Goal: Task Accomplishment & Management: Use online tool/utility

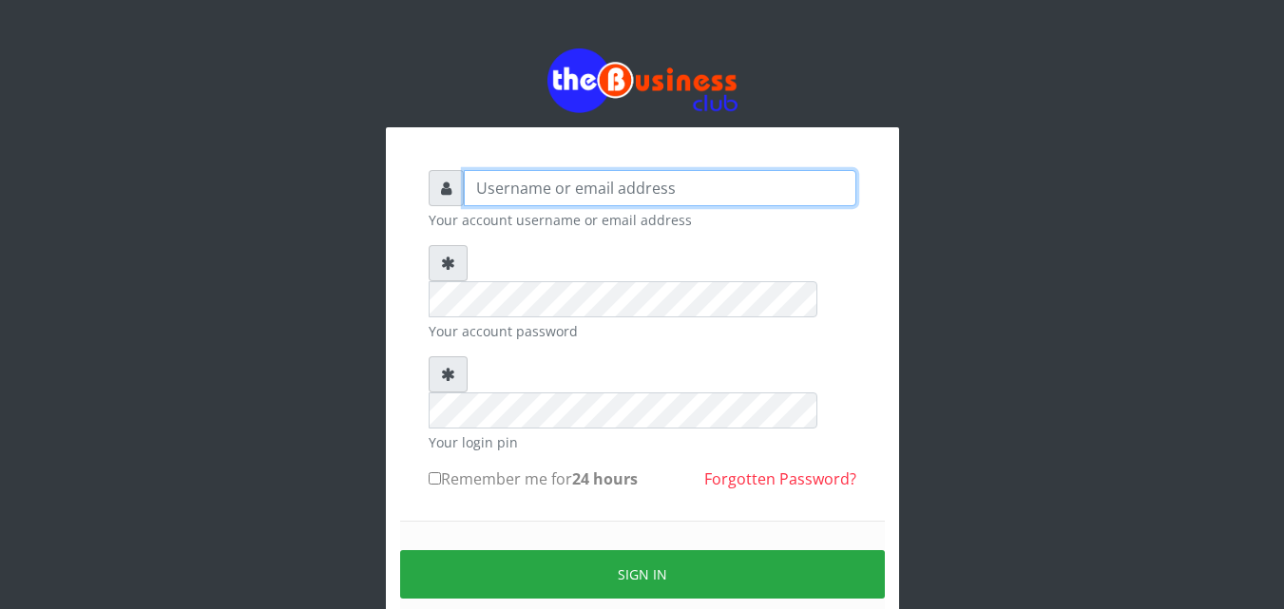
type input "kenachuks"
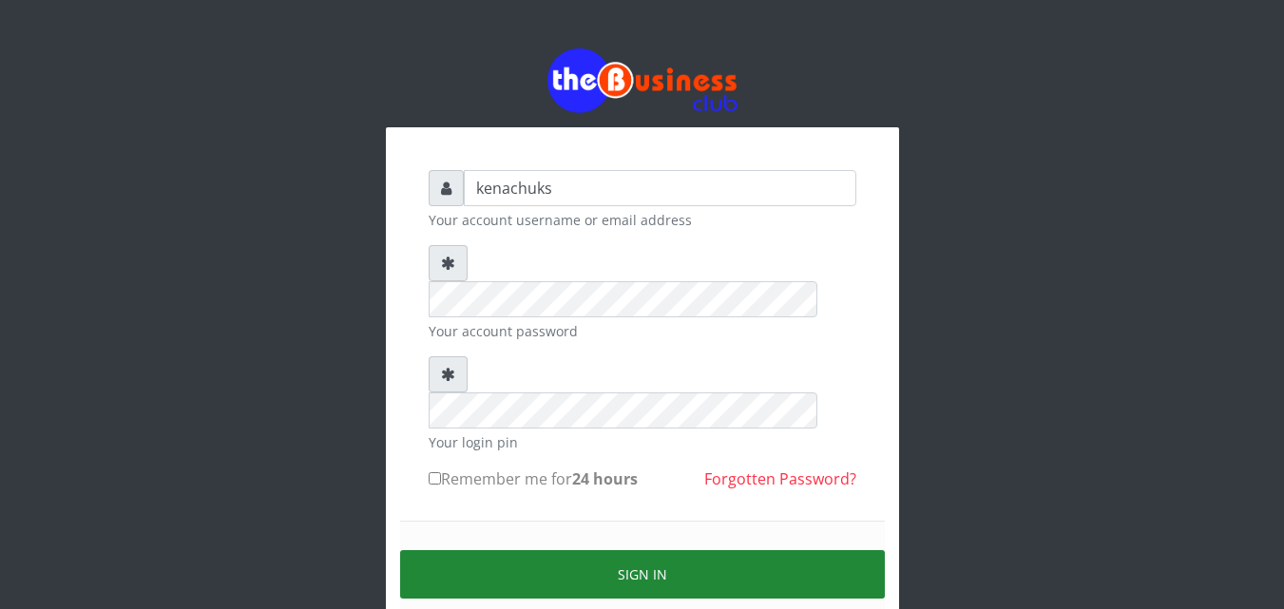
click at [662, 550] on button "Sign in" at bounding box center [642, 574] width 485 height 48
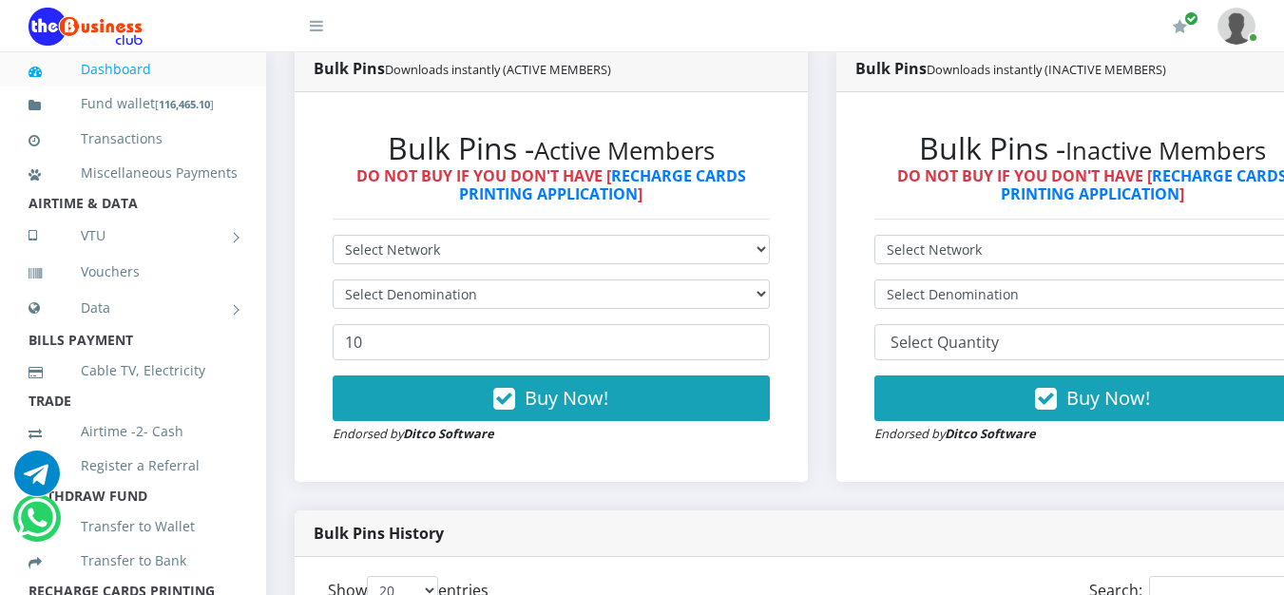
scroll to position [1040, 0]
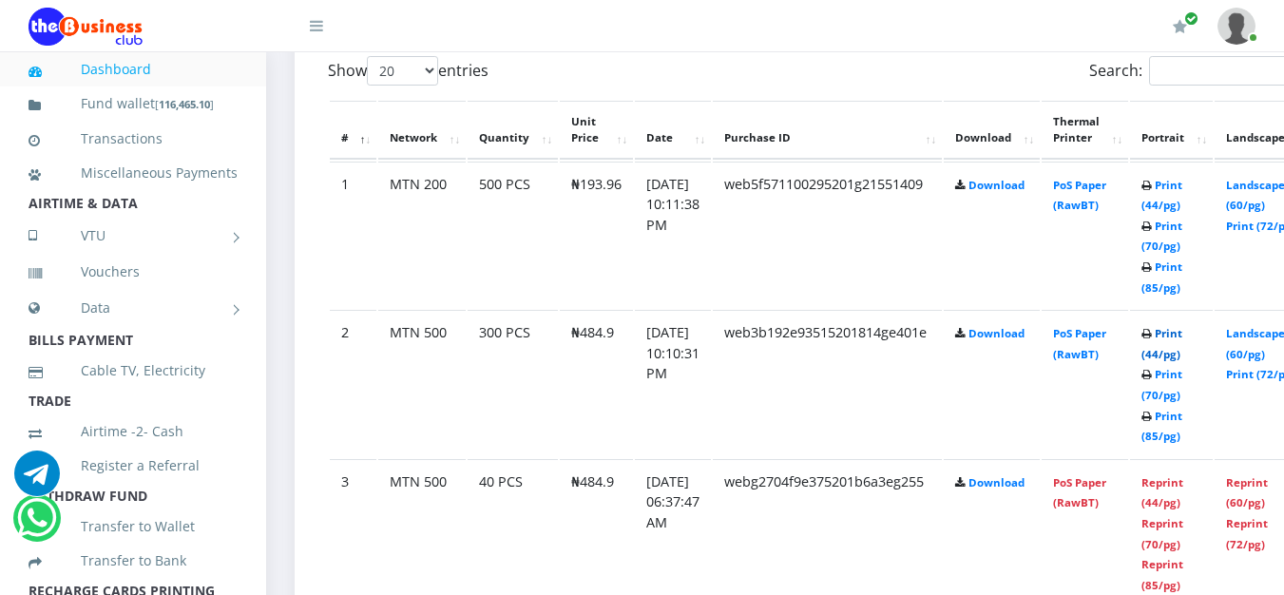
click at [1183, 335] on link "Print (44/pg)" at bounding box center [1162, 343] width 41 height 35
click at [1183, 186] on link "Print (44/pg)" at bounding box center [1162, 195] width 41 height 35
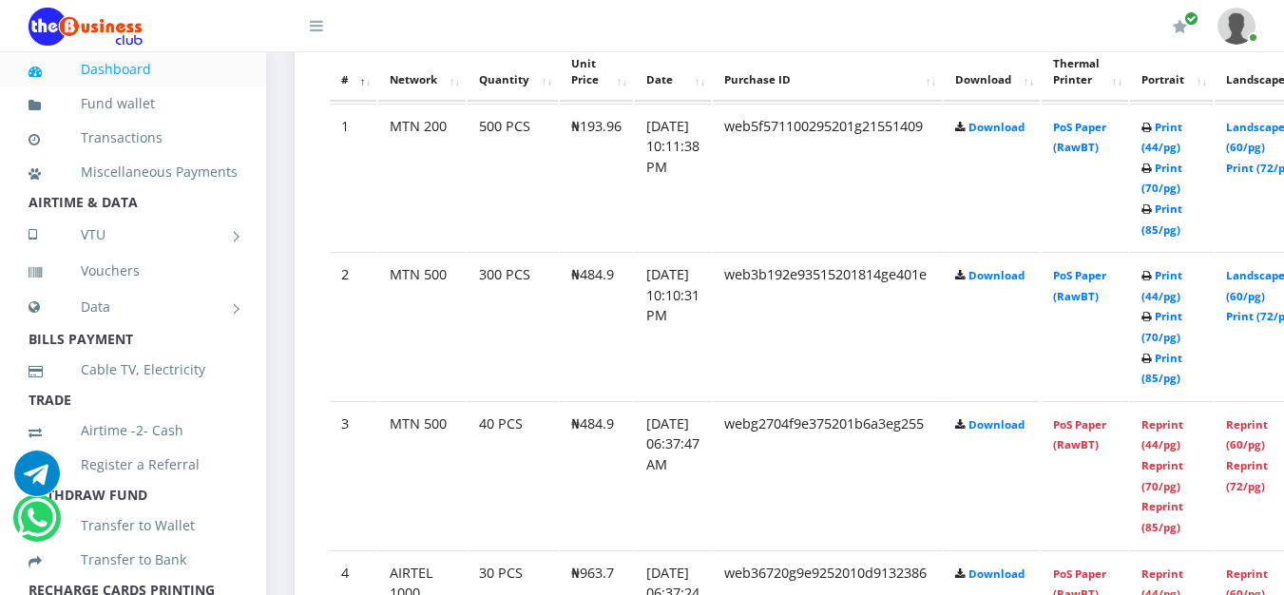
scroll to position [1056, 0]
